Goal: Information Seeking & Learning: Find specific fact

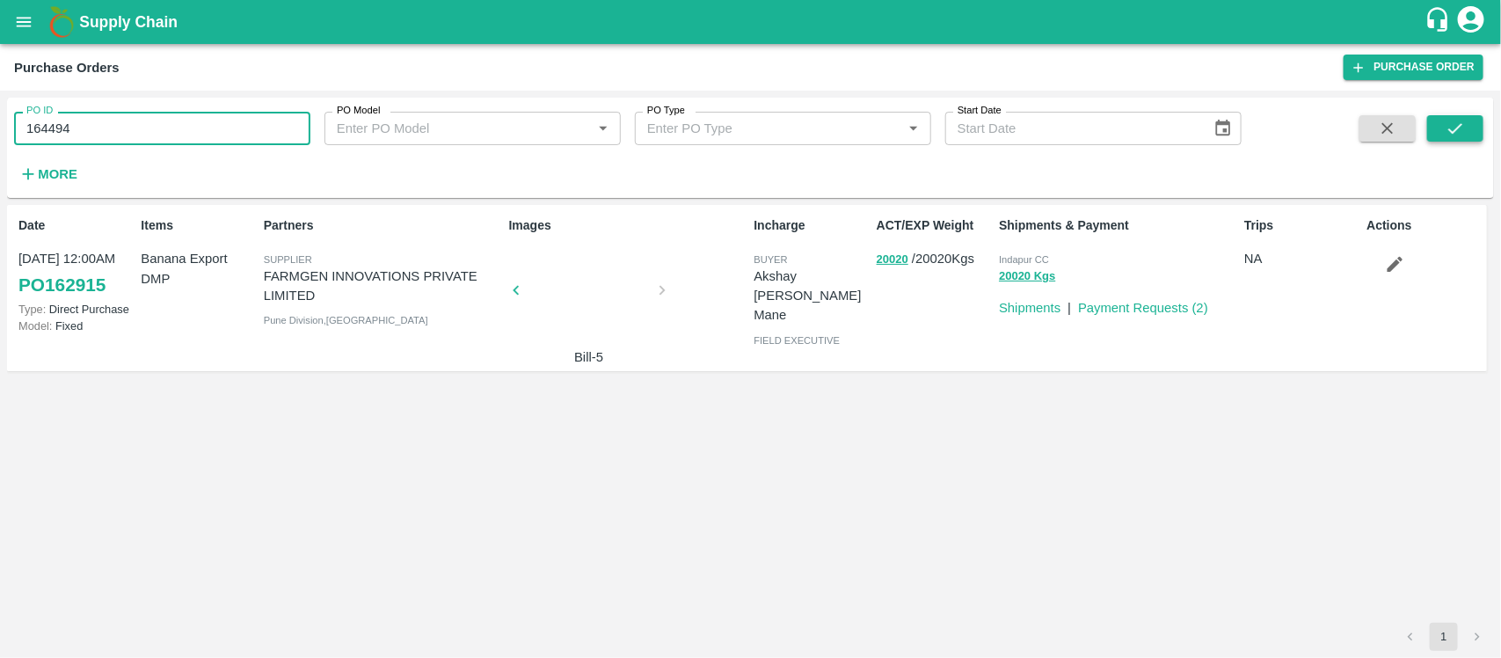
type input "164494"
click at [1456, 121] on icon "submit" at bounding box center [1455, 128] width 19 height 19
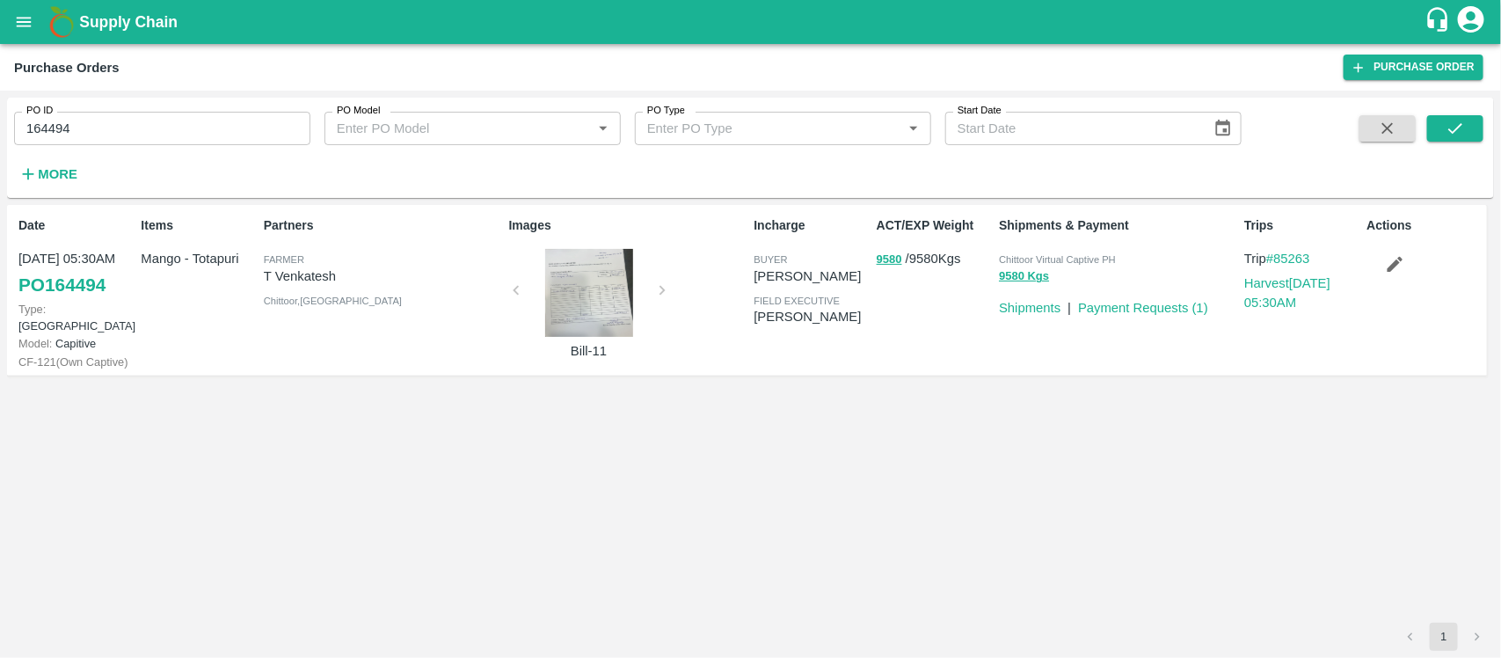
click at [300, 280] on p "T Venkatesh" at bounding box center [383, 275] width 238 height 19
copy p "T Venkatesh"
click at [84, 284] on link "PO 164494" at bounding box center [61, 285] width 87 height 32
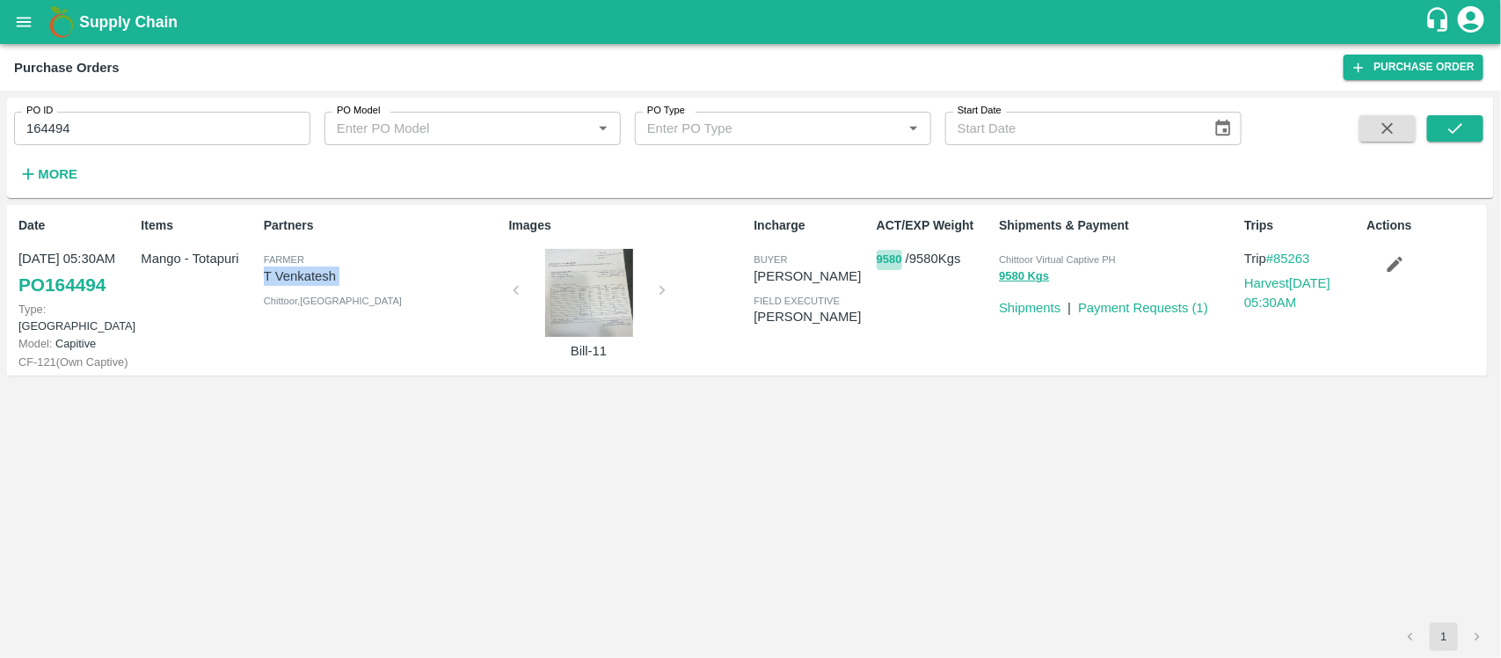
click at [886, 255] on button "9580" at bounding box center [890, 260] width 26 height 20
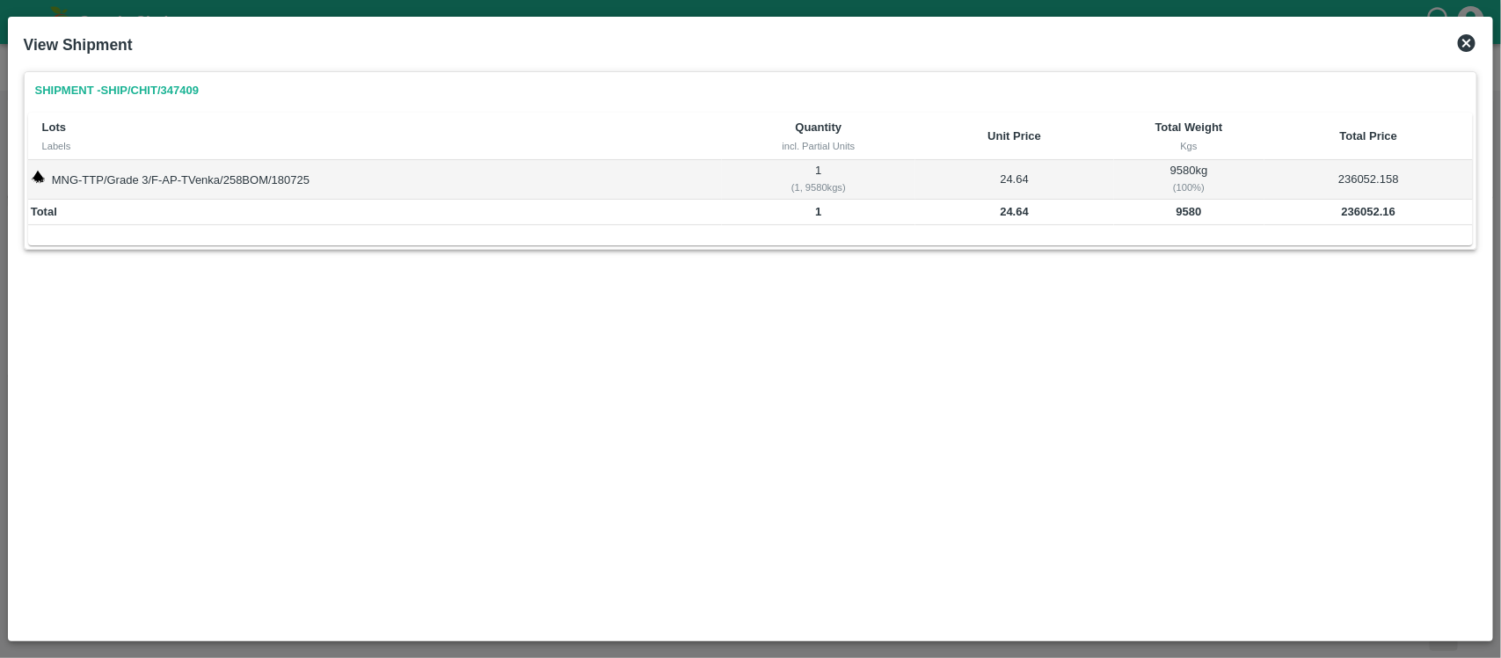
click at [1187, 208] on b "9580" at bounding box center [1190, 211] width 26 height 13
copy b "9580"
click at [1009, 207] on b "24.64" at bounding box center [1014, 211] width 29 height 13
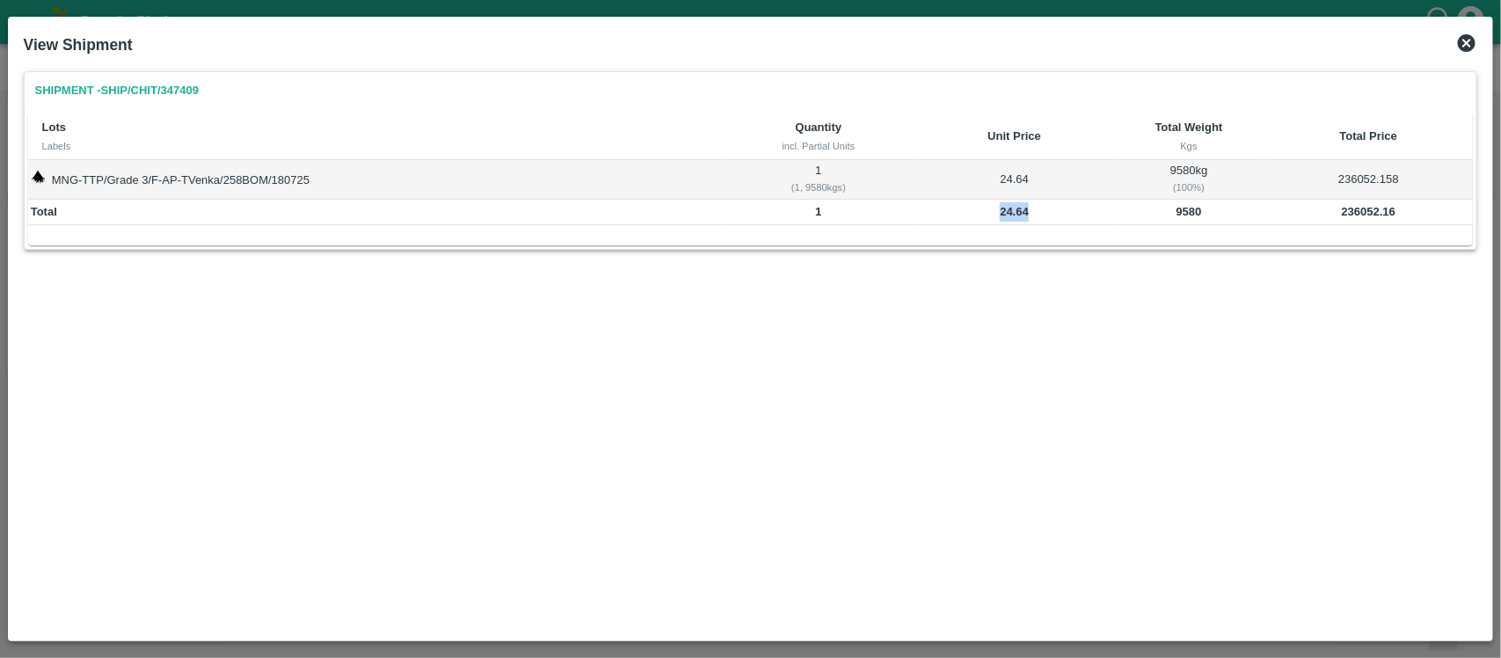
copy b "24.64"
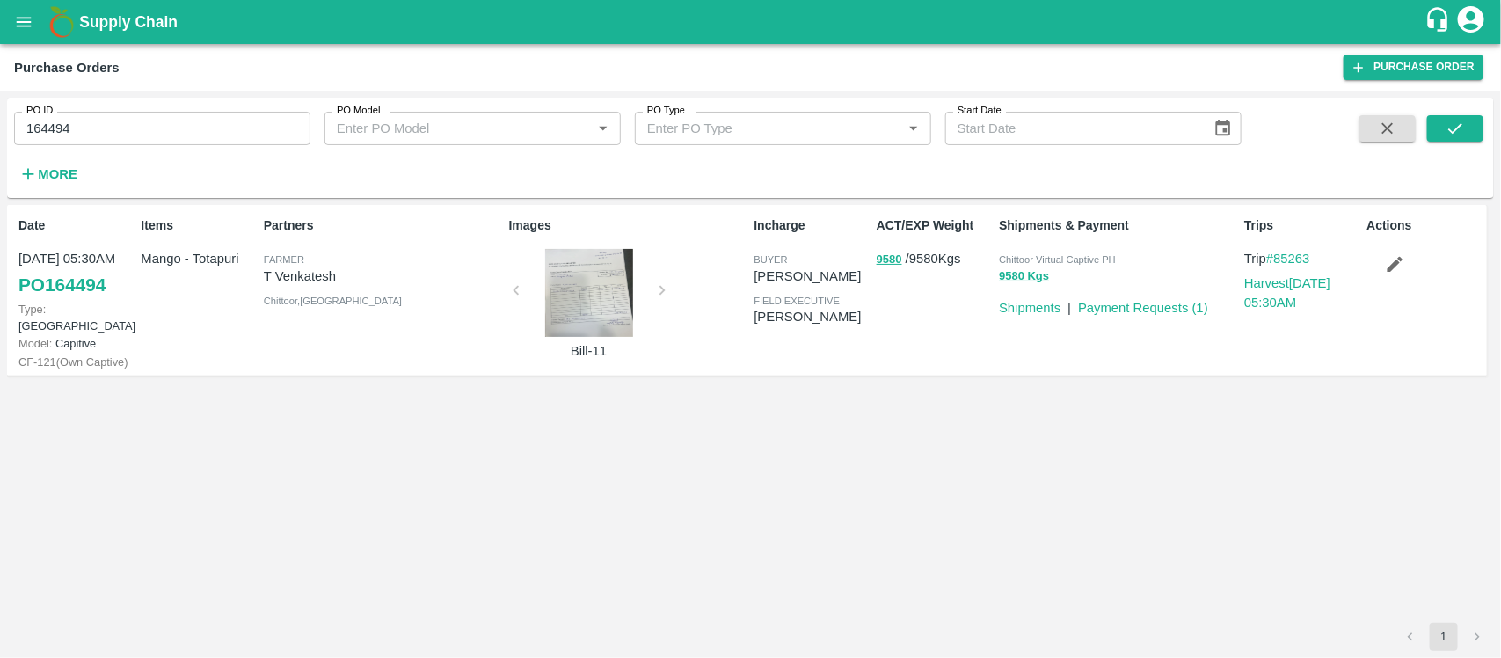
click at [310, 268] on p "T Venkatesh" at bounding box center [383, 275] width 238 height 19
copy p "T Venkatesh"
click at [130, 128] on input "164494" at bounding box center [162, 128] width 296 height 33
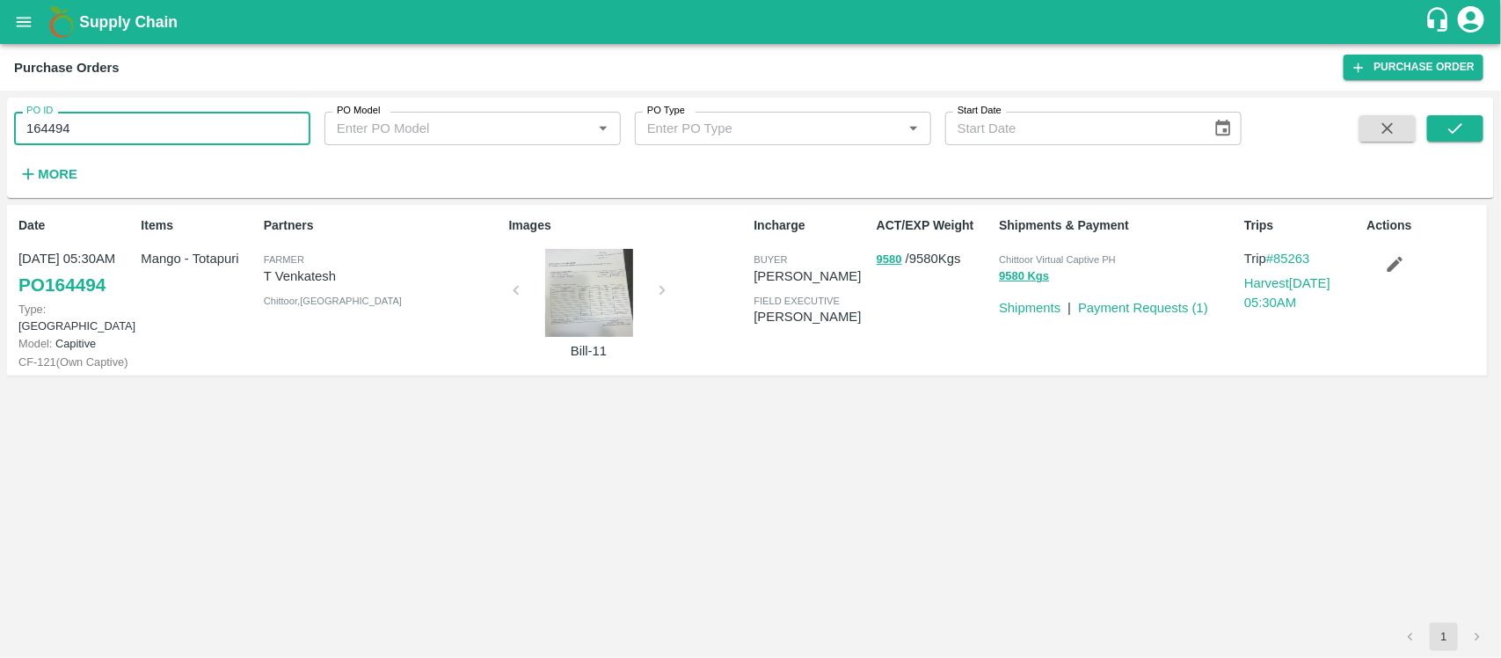
click at [130, 128] on input "164494" at bounding box center [162, 128] width 296 height 33
click at [1016, 274] on button "9580 Kgs" at bounding box center [1024, 276] width 50 height 20
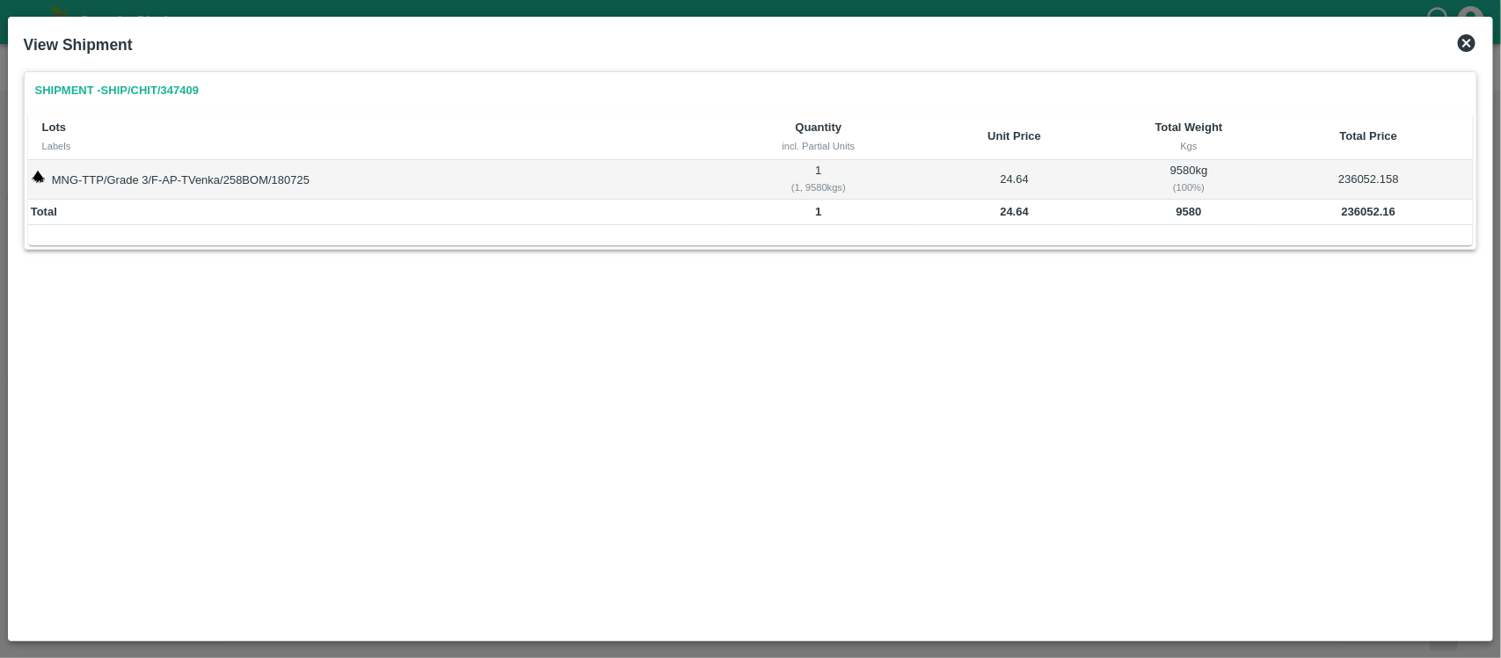
click at [1469, 45] on icon at bounding box center [1467, 43] width 18 height 18
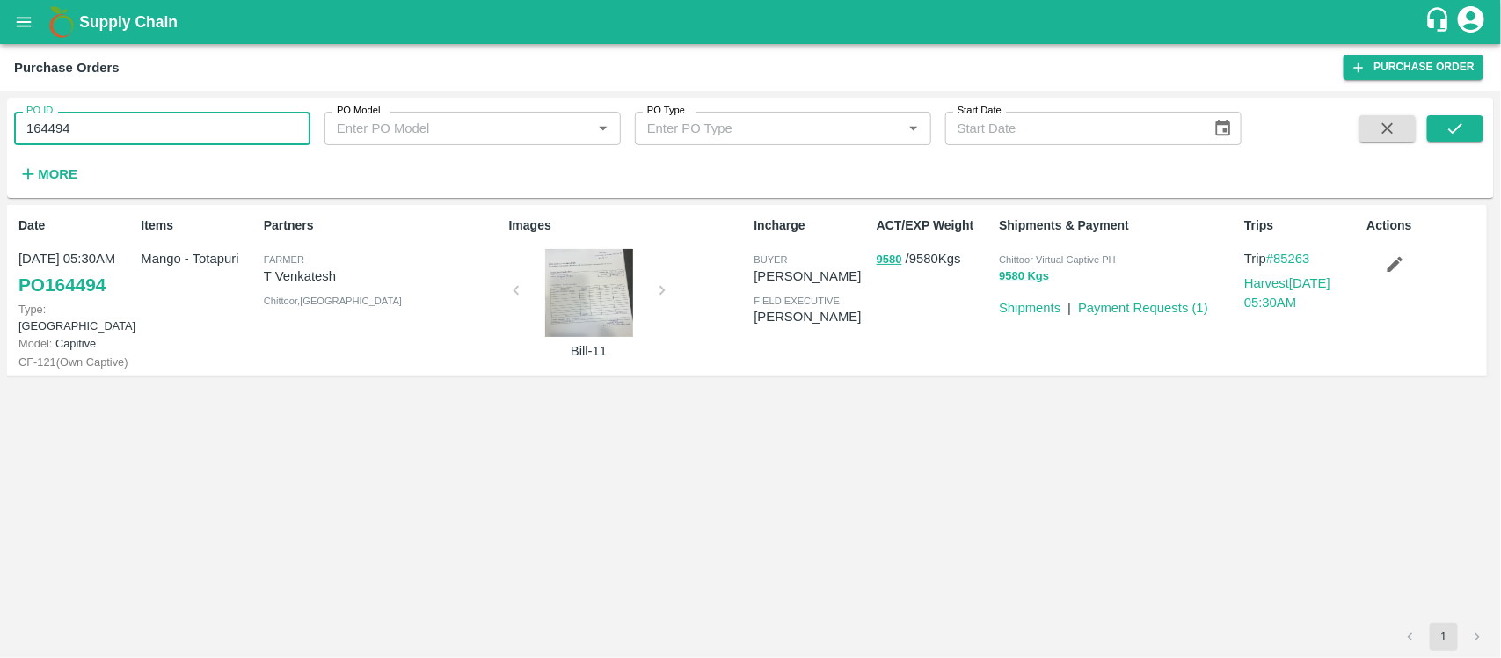
click at [165, 125] on input "164494" at bounding box center [162, 128] width 296 height 33
type input "164491"
click at [1456, 130] on icon "submit" at bounding box center [1455, 128] width 14 height 11
click at [881, 258] on button "4670" at bounding box center [890, 260] width 26 height 20
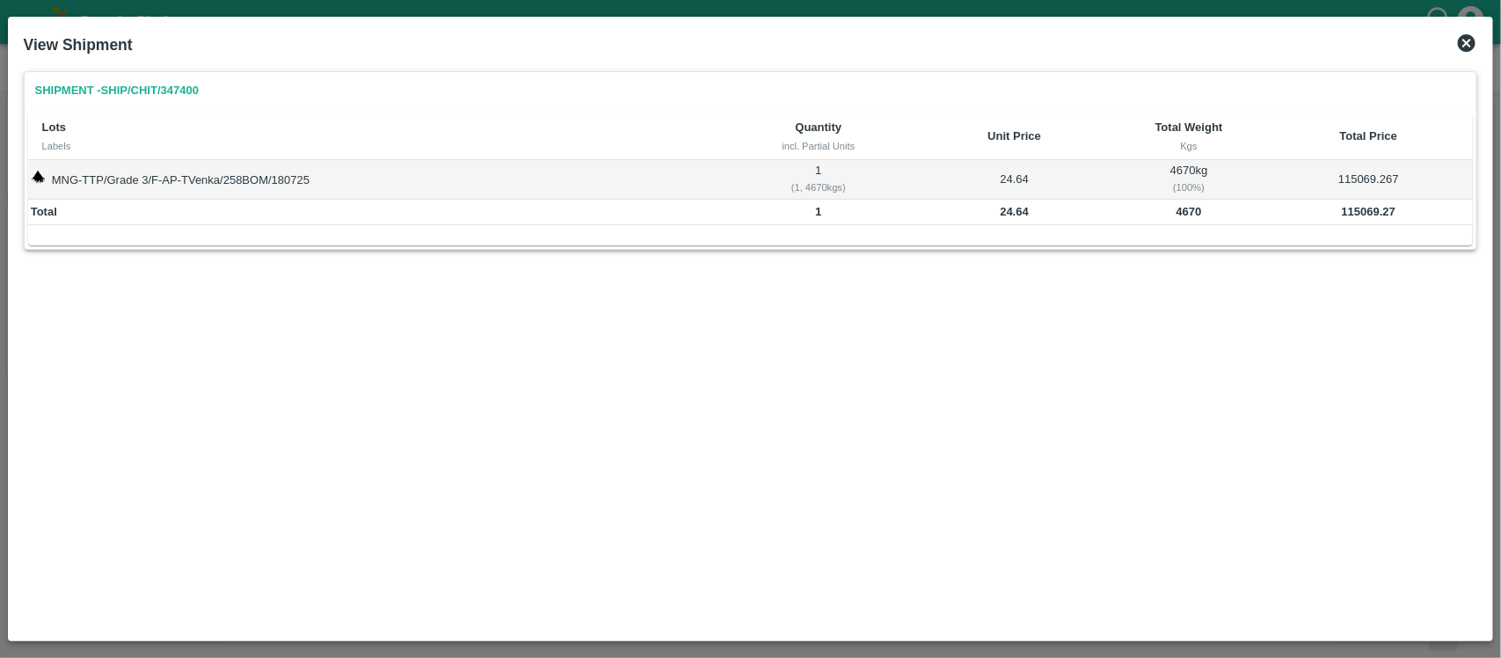
click at [1192, 213] on b "4670" at bounding box center [1190, 211] width 26 height 13
copy b "4670"
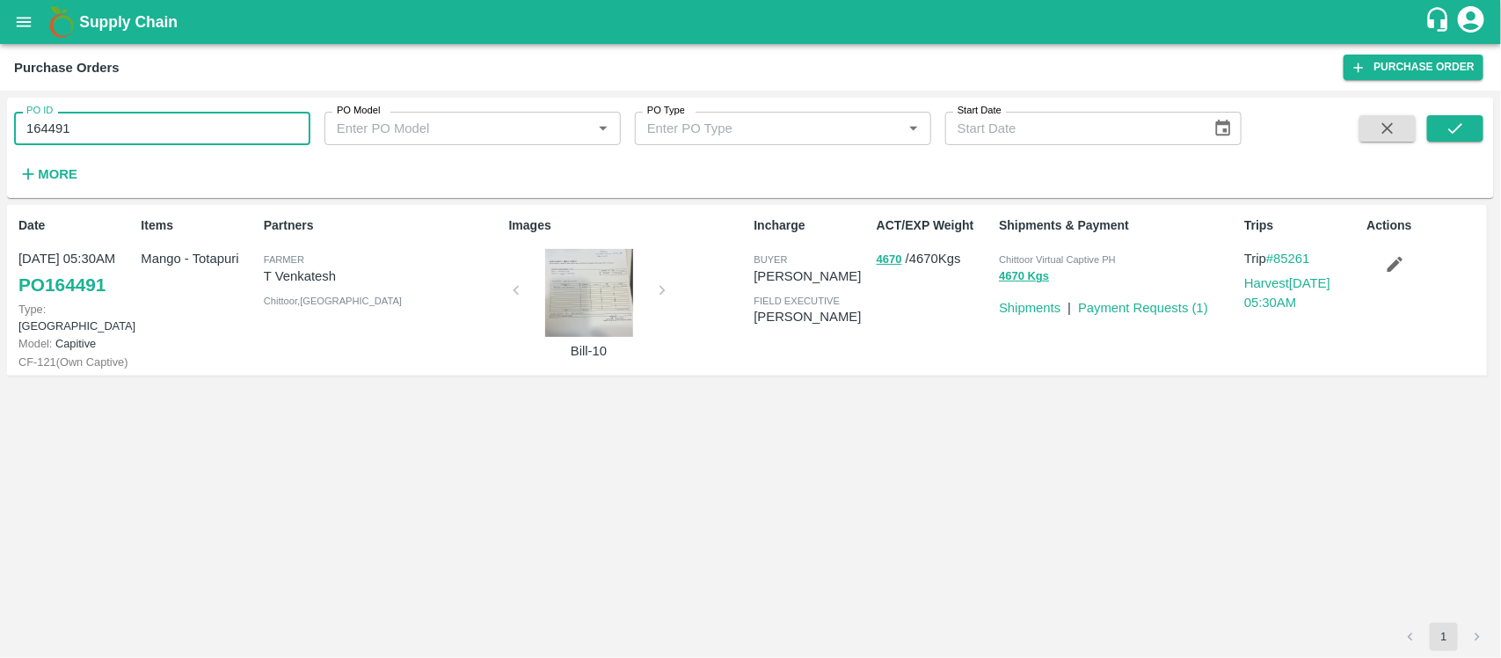
click at [204, 120] on input "164491" at bounding box center [162, 128] width 296 height 33
click at [134, 121] on input "164491" at bounding box center [162, 128] width 296 height 33
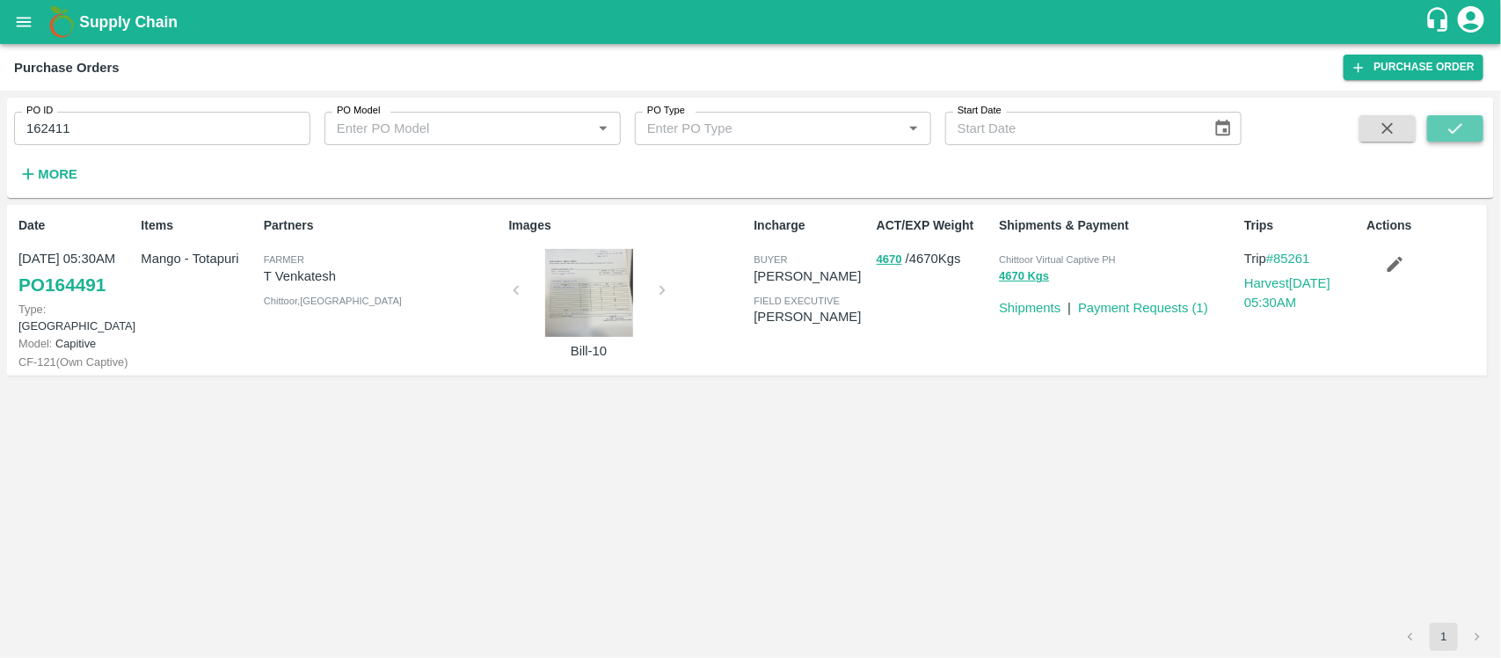
click at [1457, 121] on icon "submit" at bounding box center [1455, 128] width 19 height 19
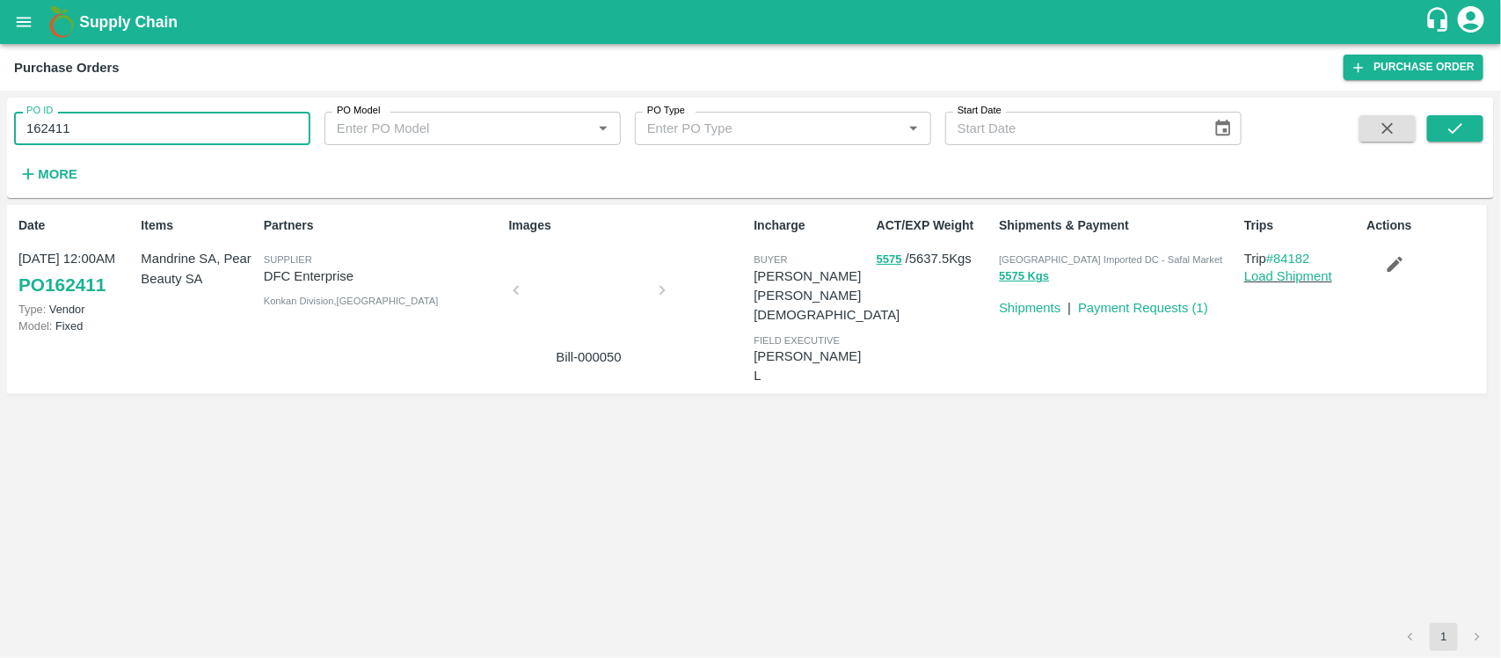
click at [106, 135] on input "162411" at bounding box center [162, 128] width 296 height 33
paste input "text"
click at [1457, 117] on button "submit" at bounding box center [1455, 128] width 56 height 26
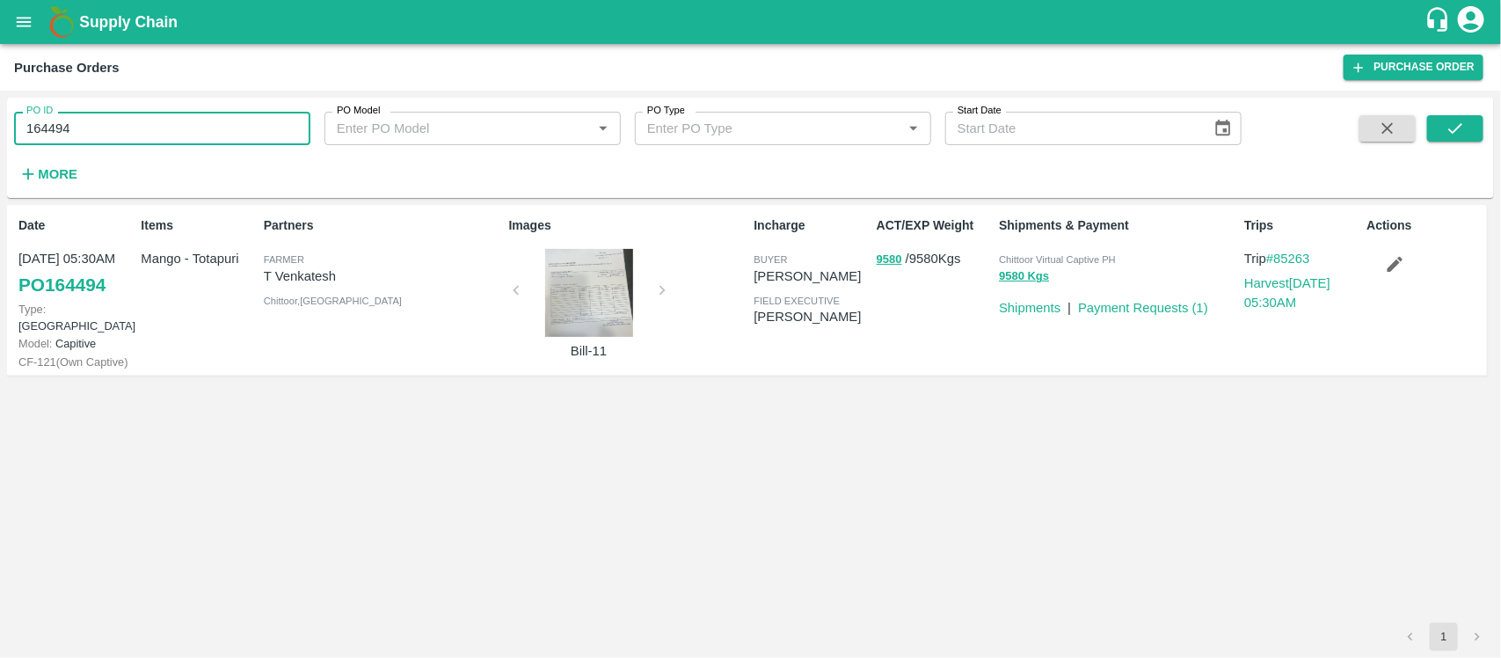
click at [167, 117] on input "164494" at bounding box center [162, 128] width 296 height 33
click at [1438, 119] on button "submit" at bounding box center [1455, 128] width 56 height 26
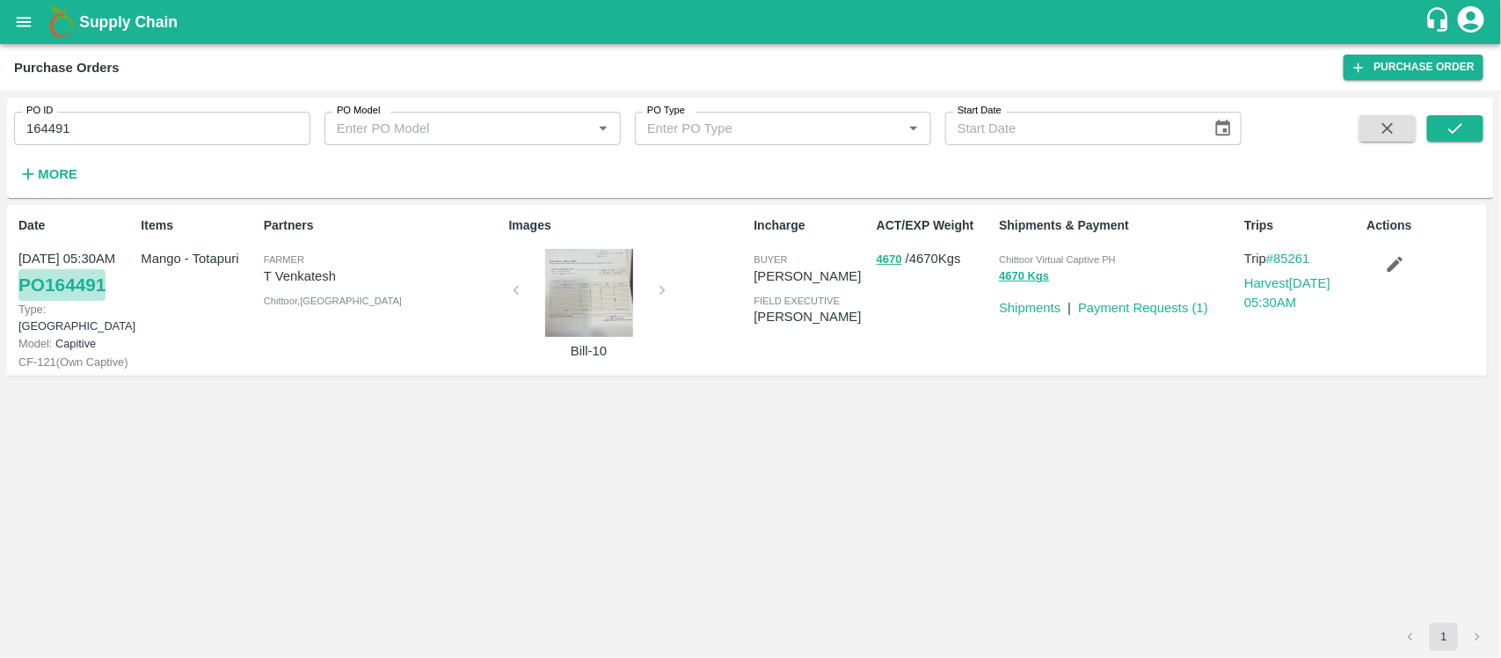
click at [71, 286] on link "PO 164491" at bounding box center [61, 285] width 87 height 32
click at [886, 262] on button "4670" at bounding box center [890, 260] width 26 height 20
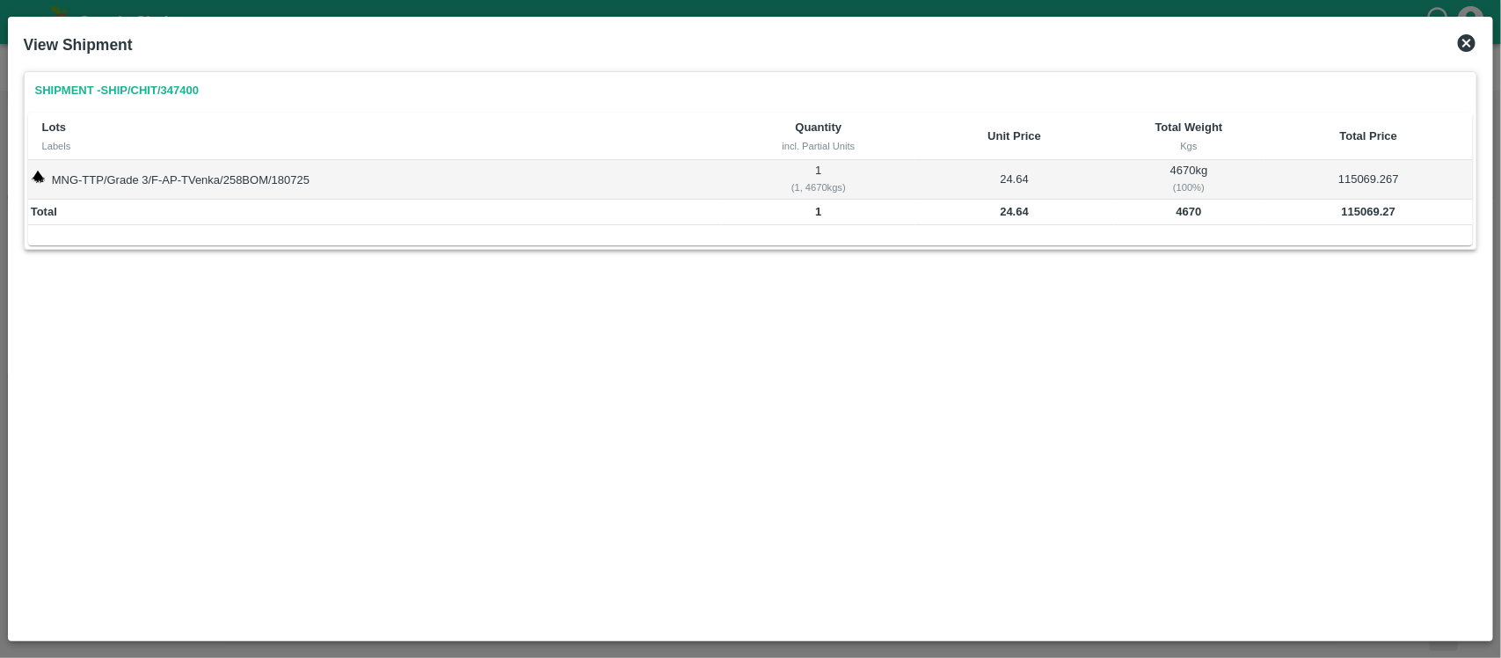
click at [1471, 42] on icon at bounding box center [1467, 43] width 18 height 18
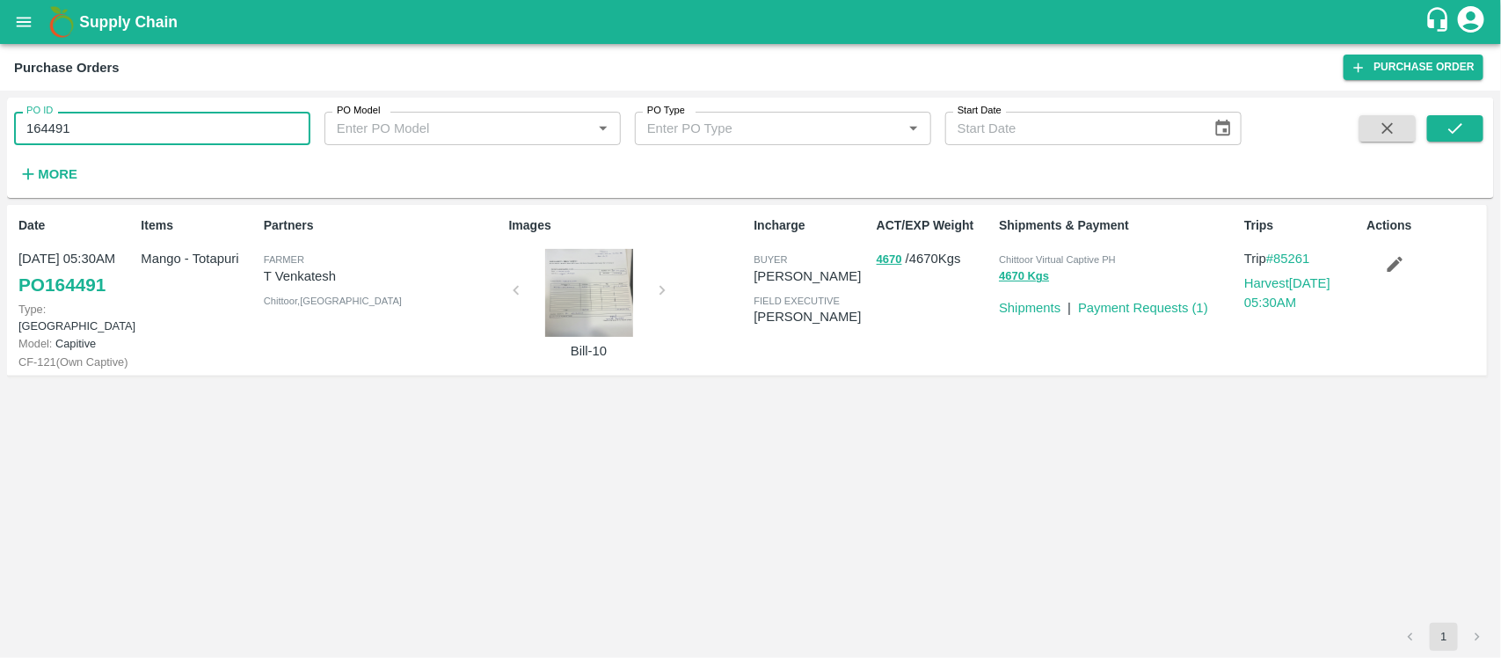
click at [183, 120] on input "164491" at bounding box center [162, 128] width 296 height 33
paste input "text"
click at [205, 128] on input "DFC Enterprise" at bounding box center [162, 128] width 296 height 33
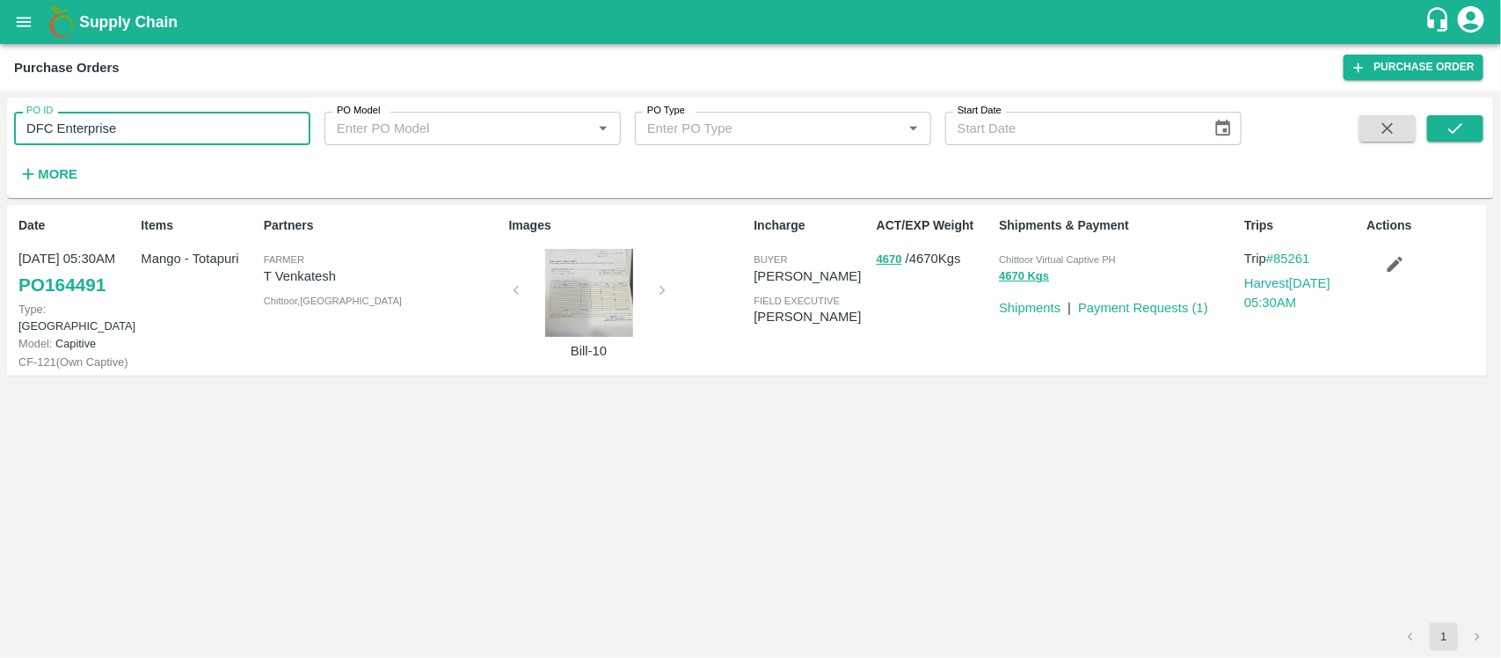
click at [205, 128] on input "DFC Enterprise" at bounding box center [162, 128] width 296 height 33
paste input "text"
type input "162411"
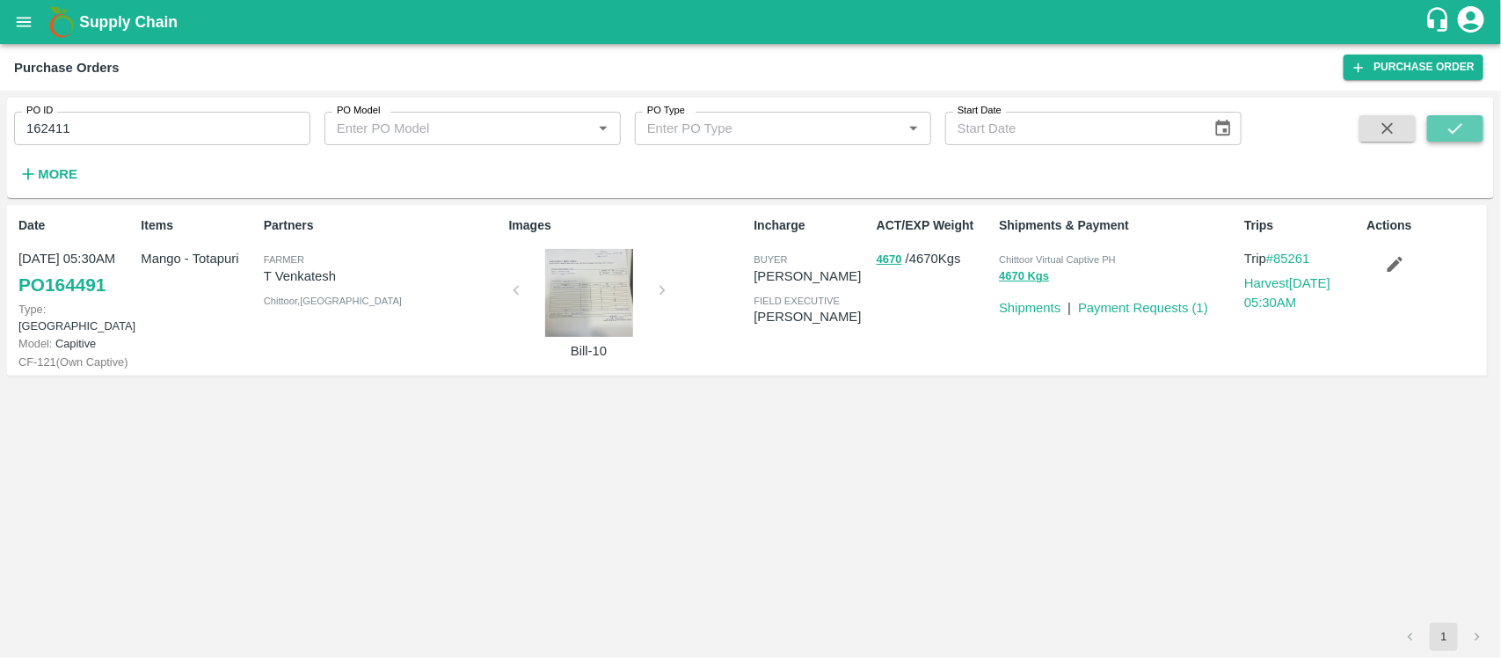
click at [1456, 120] on icon "submit" at bounding box center [1455, 128] width 19 height 19
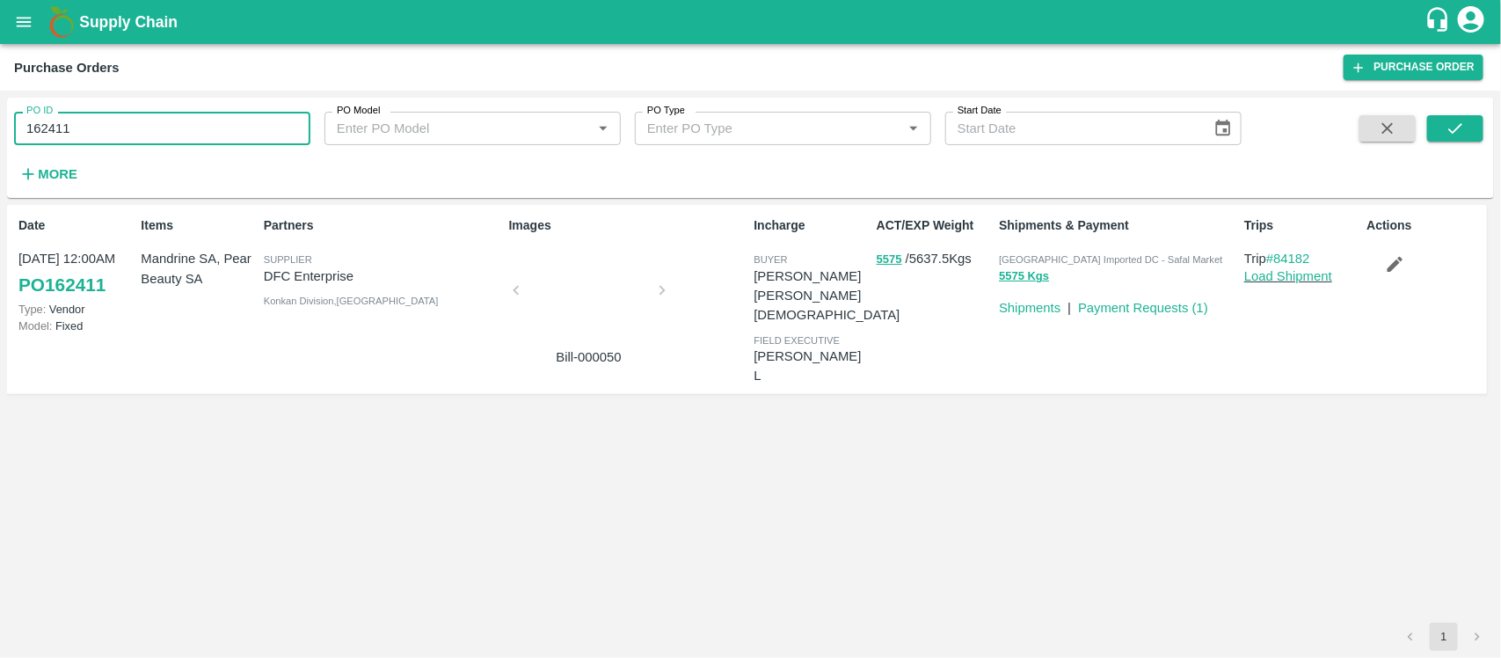
click at [181, 128] on input "162411" at bounding box center [162, 128] width 296 height 33
click at [898, 258] on button "5575" at bounding box center [890, 260] width 26 height 20
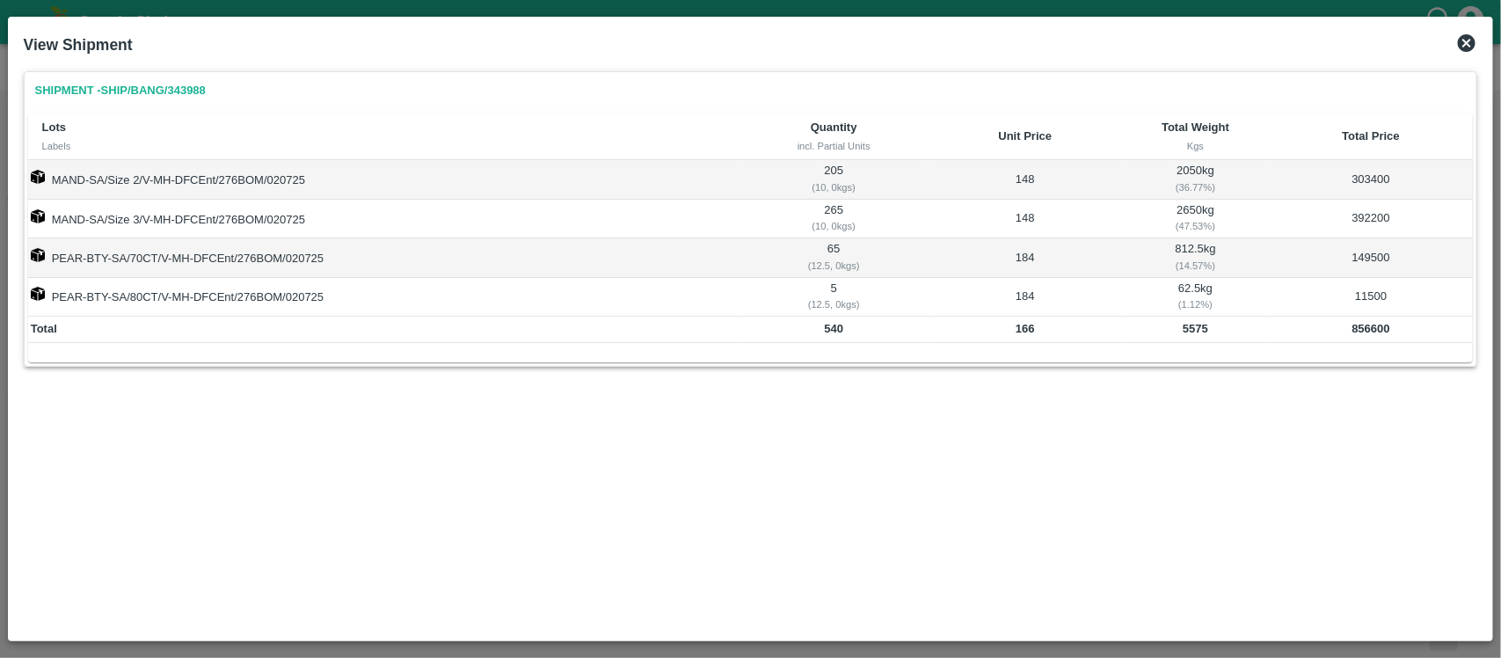
click at [488, 475] on div "Shipment - SHIP/BANG/343988 Lots Labels Quantity incl. Partial Units Unit Price…" at bounding box center [751, 348] width 1469 height 569
click at [1469, 37] on icon at bounding box center [1467, 43] width 18 height 18
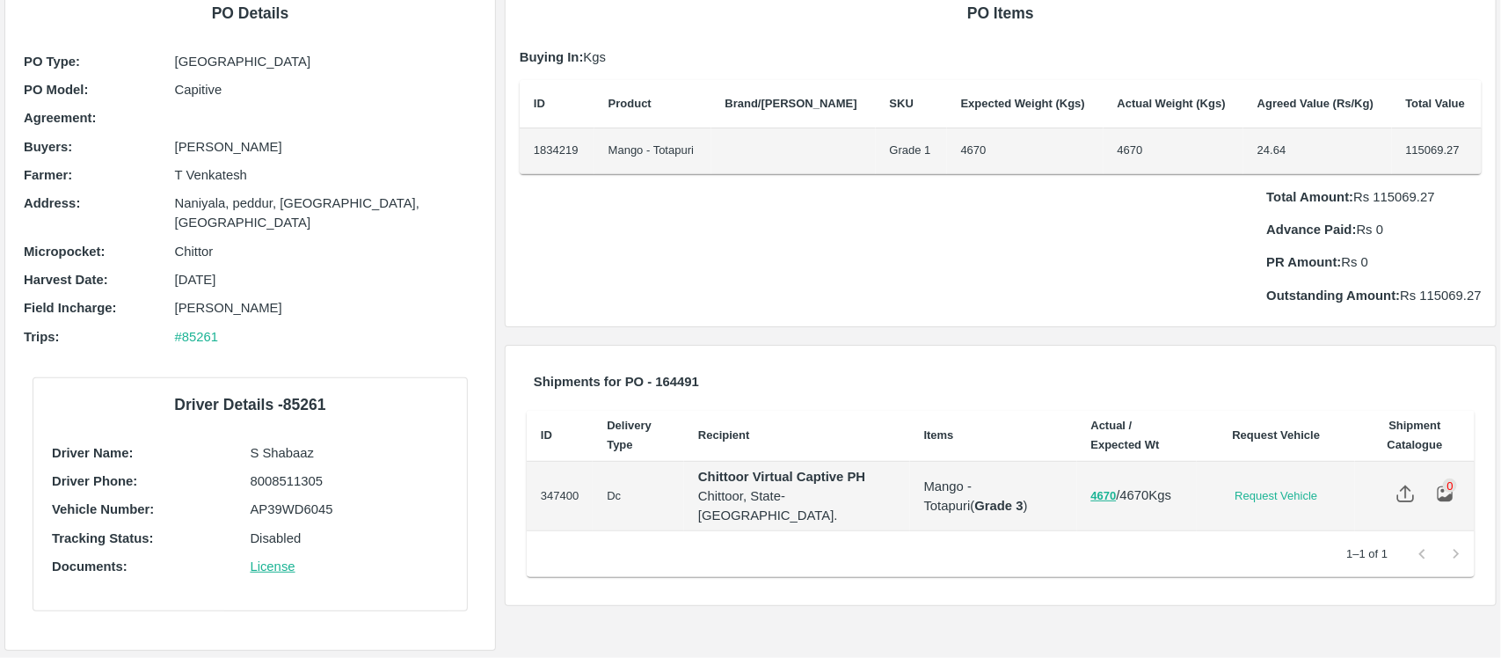
scroll to position [120, 0]
click at [1438, 501] on img at bounding box center [1445, 492] width 18 height 18
click at [1091, 505] on button "4670" at bounding box center [1104, 495] width 26 height 20
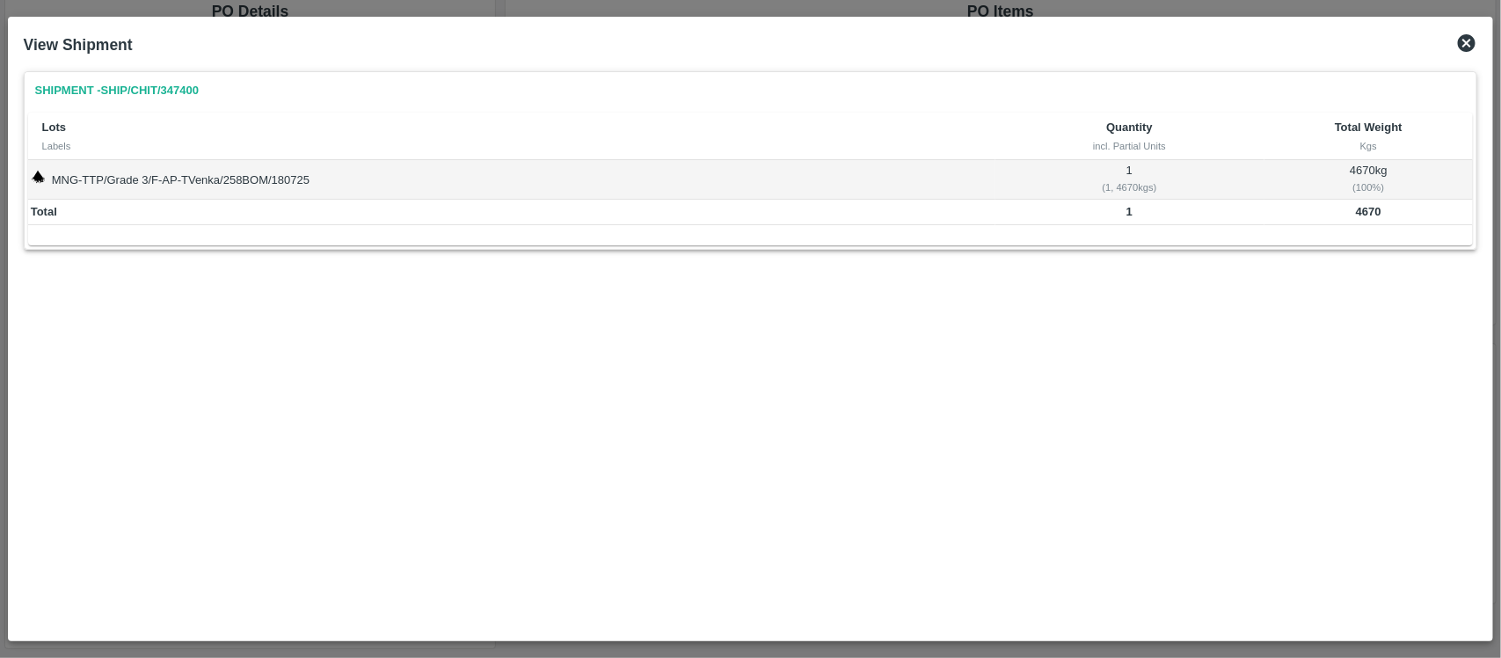
click at [1470, 38] on icon at bounding box center [1467, 43] width 18 height 18
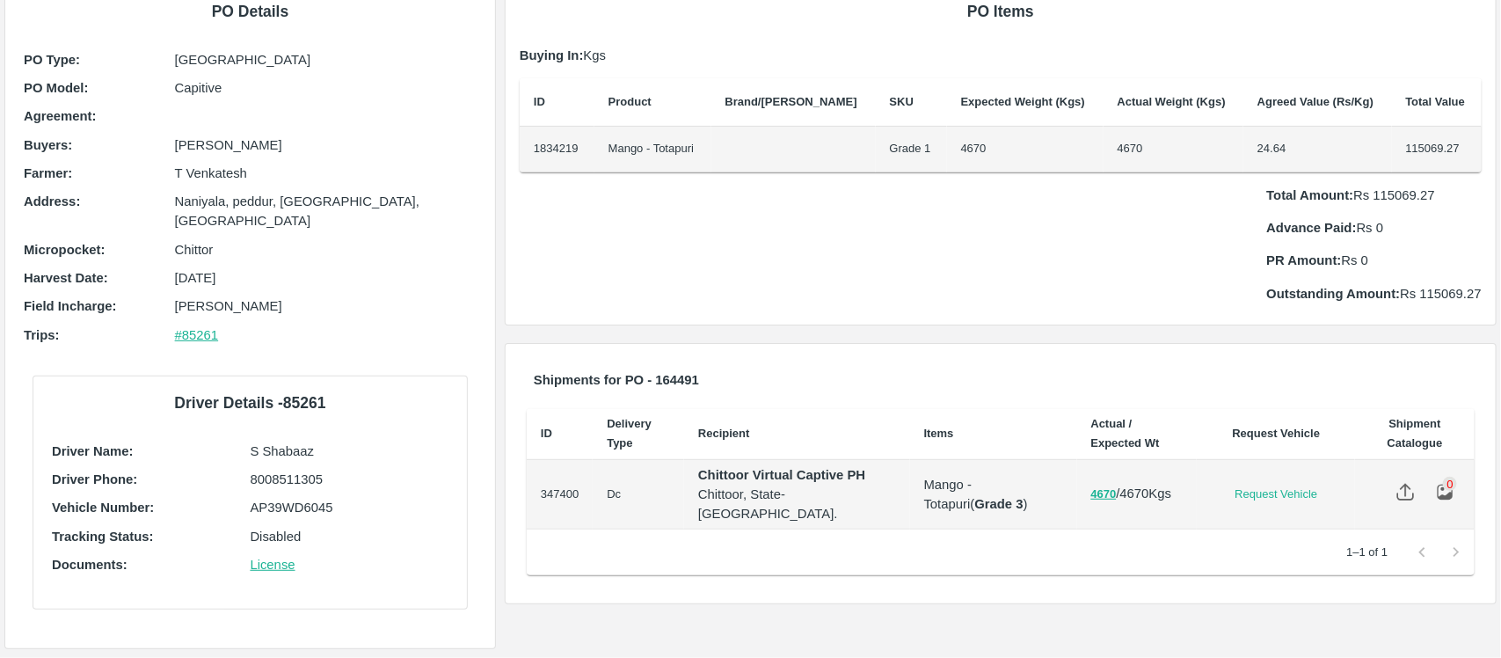
click at [200, 328] on link "#85261" at bounding box center [197, 335] width 44 height 14
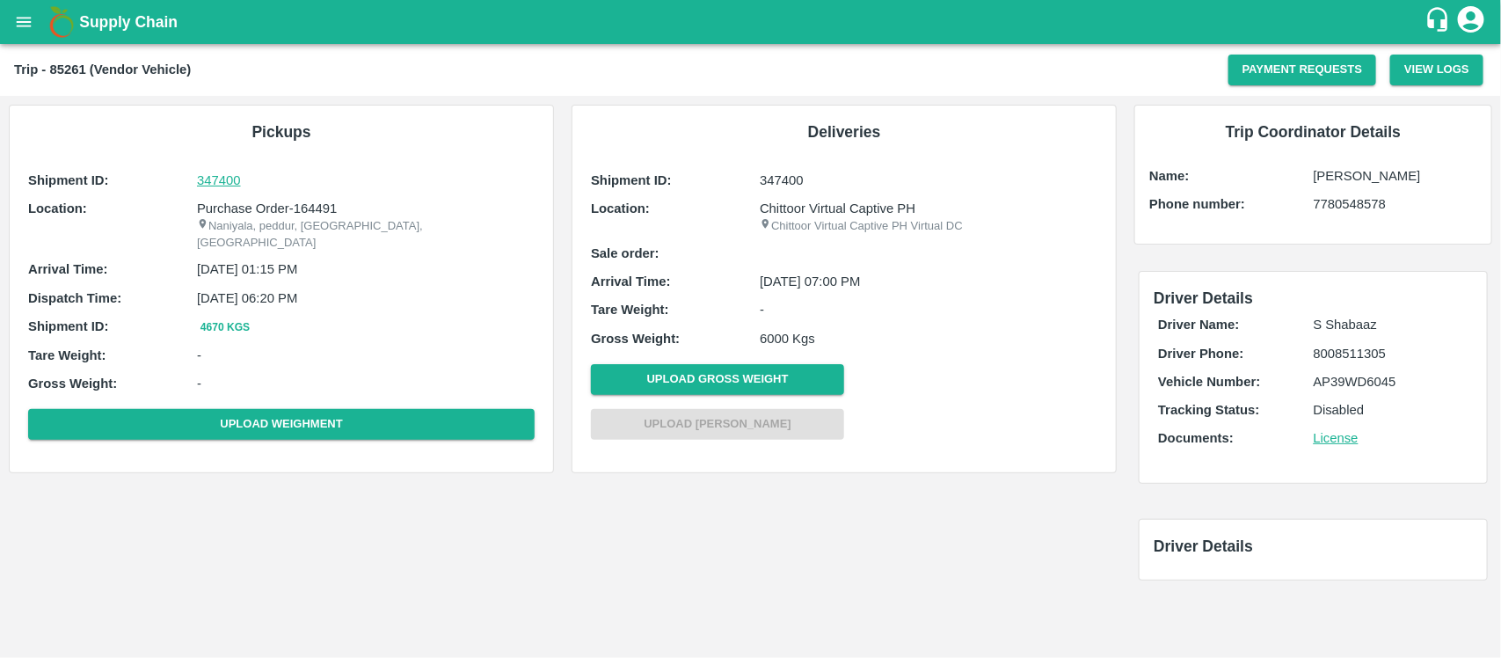
click at [224, 182] on p "347400" at bounding box center [366, 180] width 338 height 19
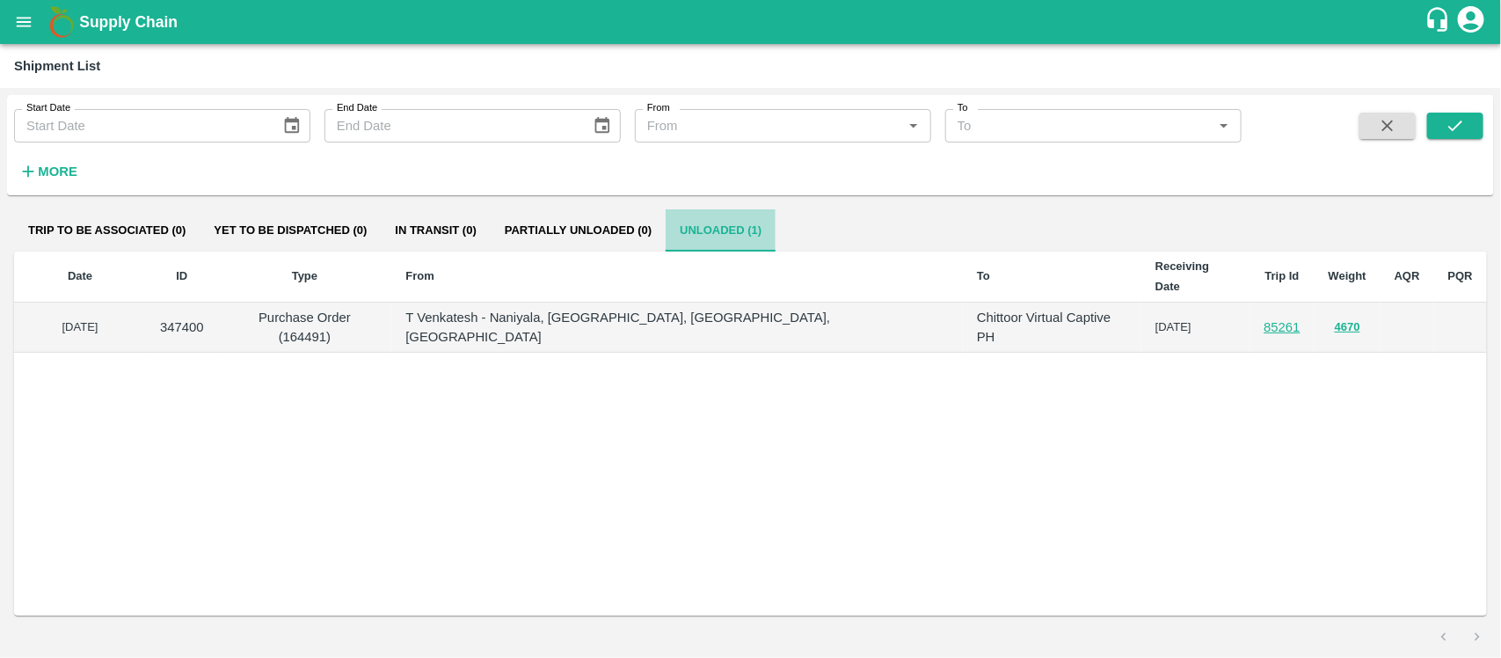
click at [693, 243] on button "Unloaded (1)" at bounding box center [721, 230] width 110 height 42
click at [1335, 317] on button "4670" at bounding box center [1348, 327] width 26 height 20
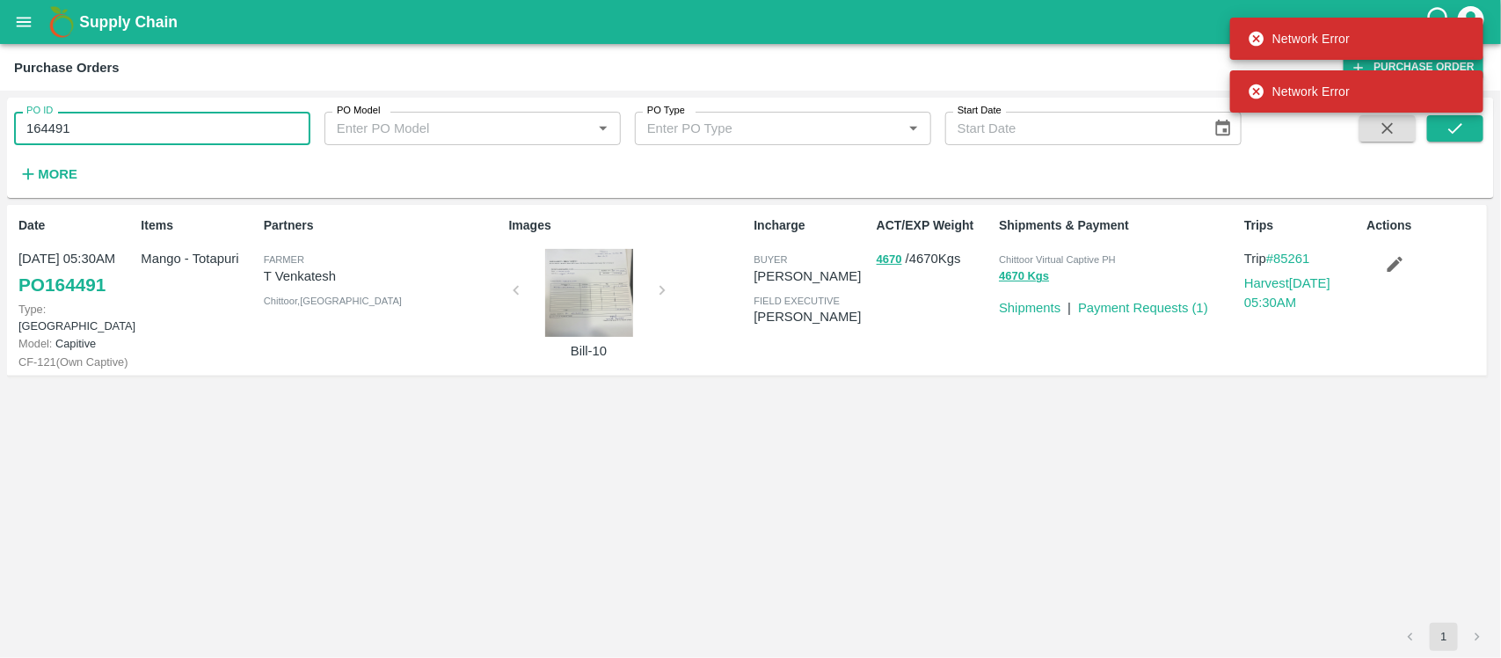
click at [189, 128] on input "164491" at bounding box center [162, 128] width 296 height 33
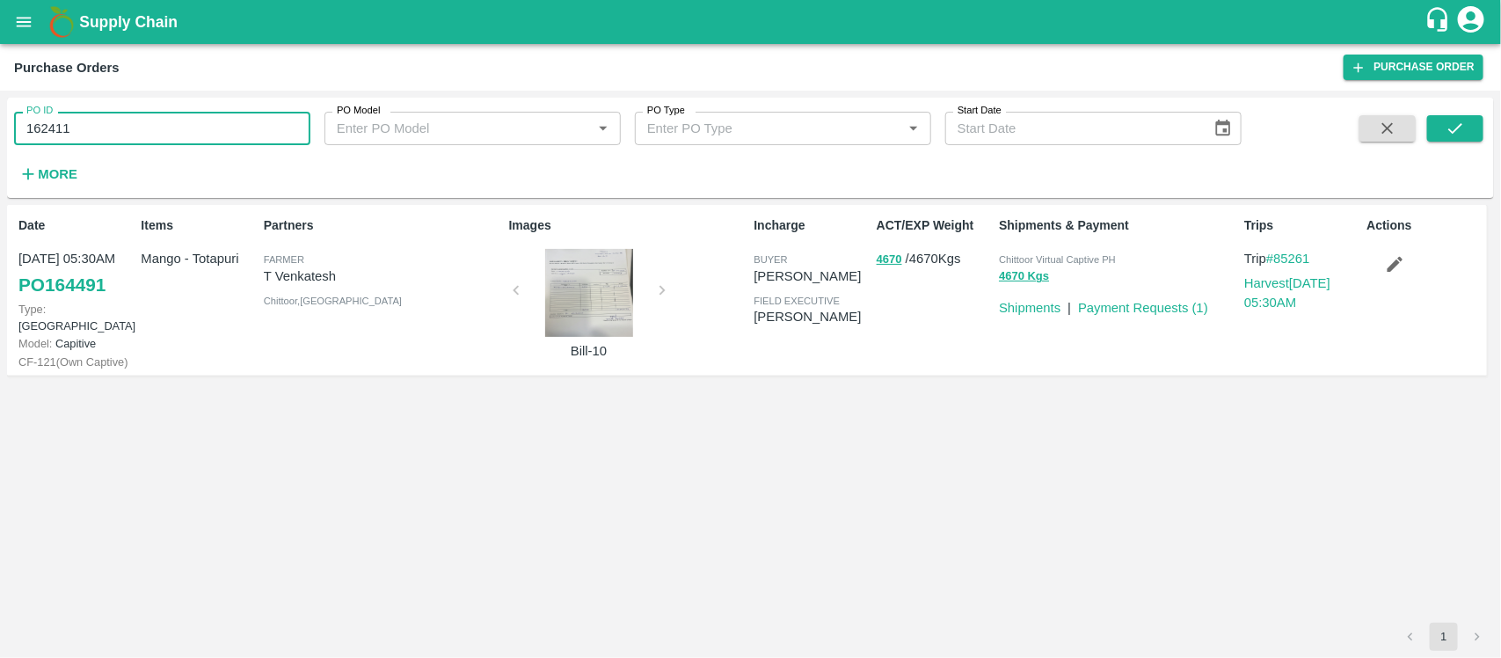
click at [189, 128] on input "162411" at bounding box center [162, 128] width 296 height 33
type input "162411"
click at [1460, 125] on icon "submit" at bounding box center [1455, 128] width 19 height 19
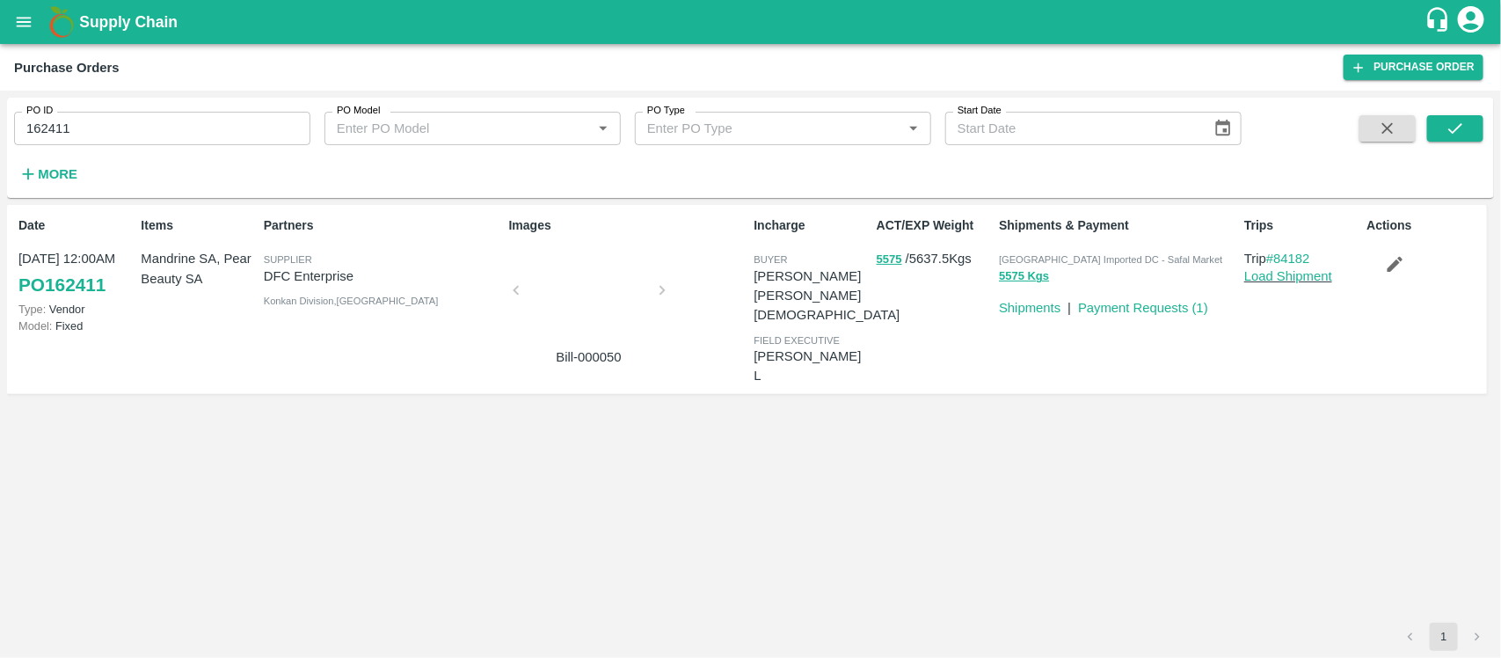
click at [328, 274] on p "DFC Enterprise" at bounding box center [383, 275] width 238 height 19
copy p "DFC Enterprise"
click at [1451, 121] on icon "submit" at bounding box center [1455, 128] width 19 height 19
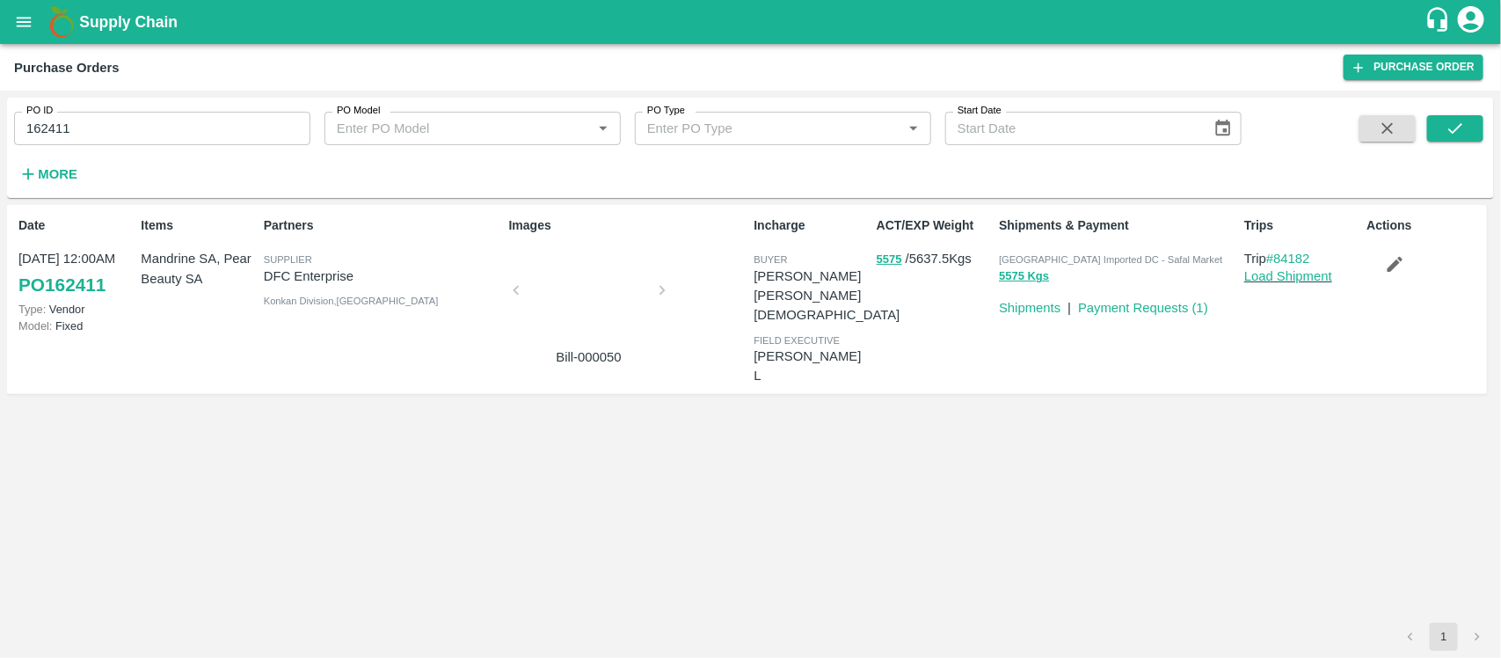
click at [191, 126] on input "162411" at bounding box center [162, 128] width 296 height 33
click at [891, 256] on button "5575" at bounding box center [890, 260] width 26 height 20
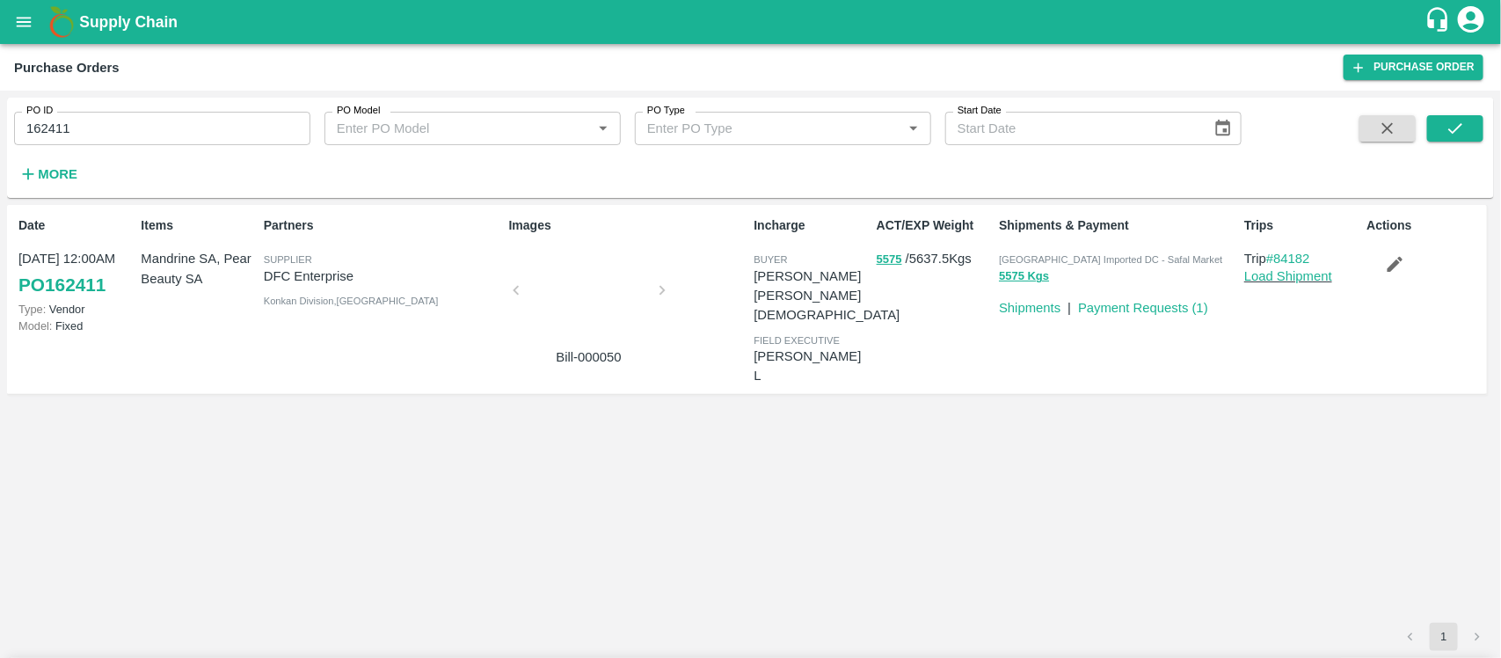
copy td "2050"
copy td "2650"
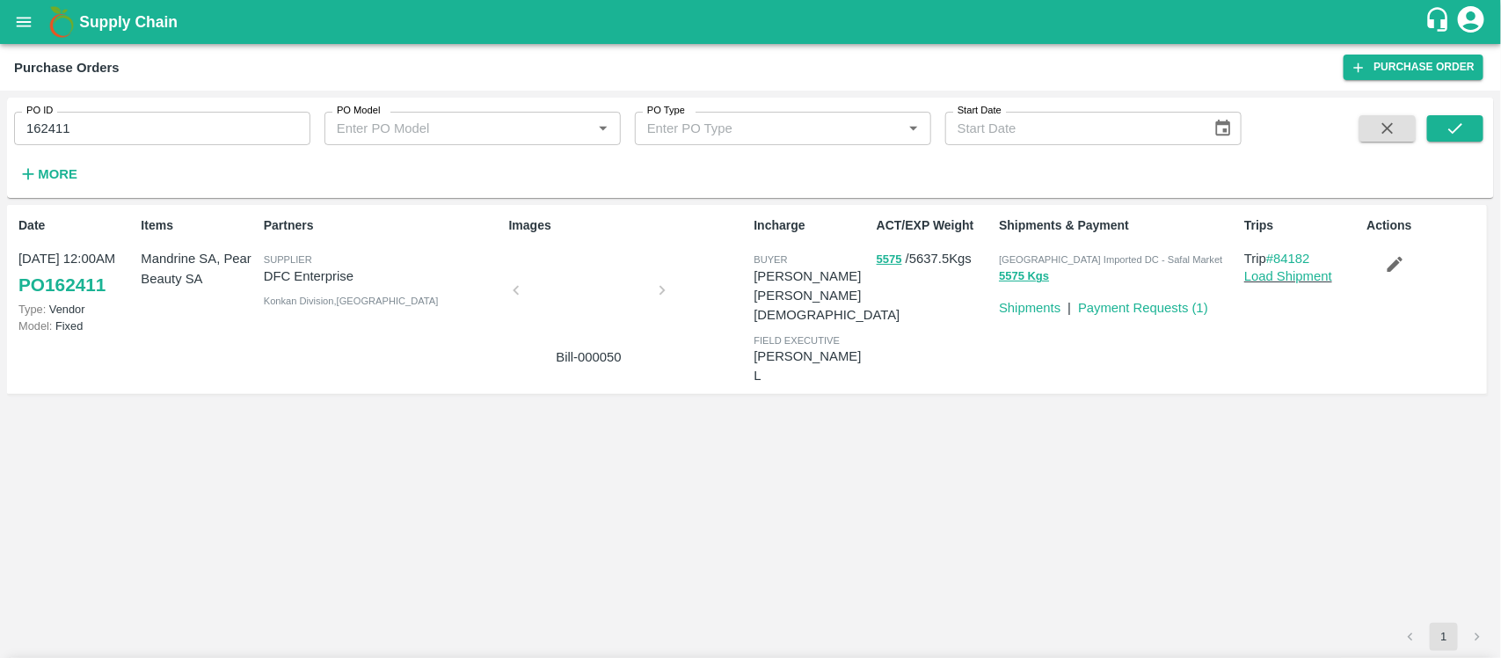
copy td "812.5"
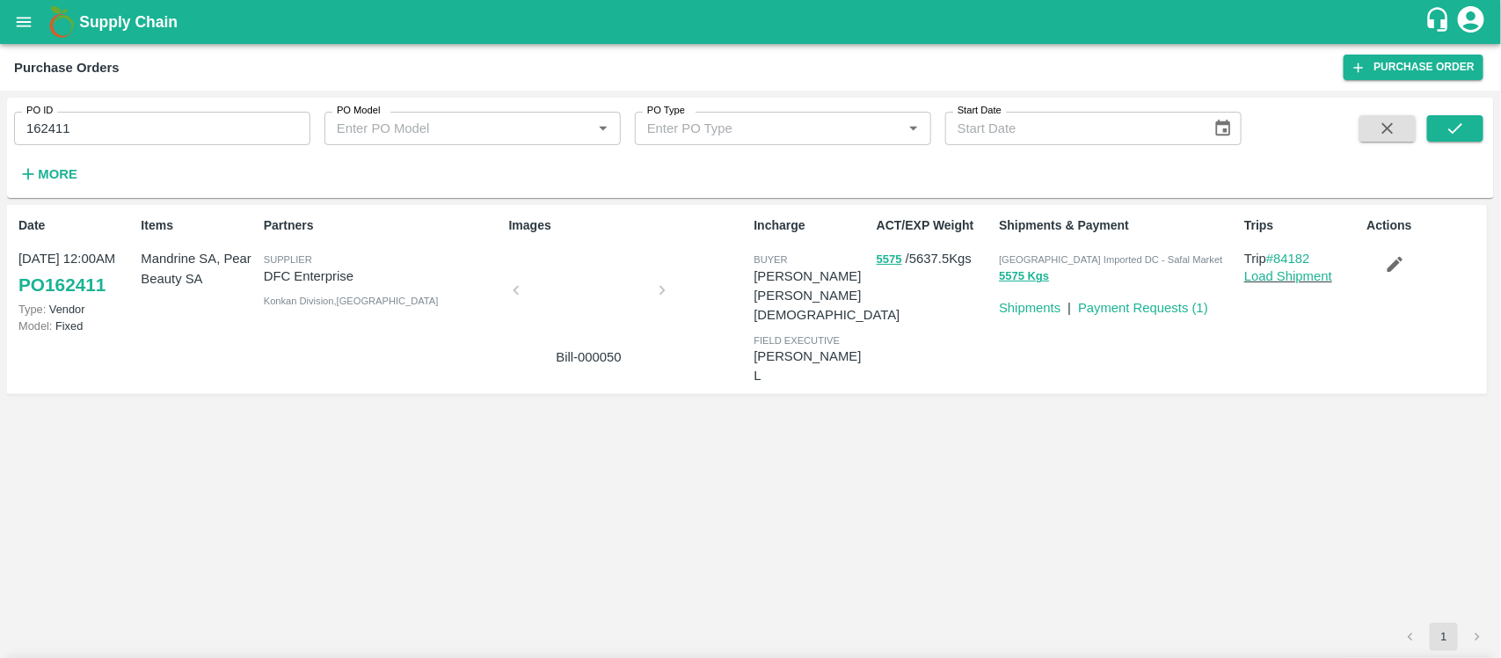
copy td "62.5"
